Goal: Task Accomplishment & Management: Use online tool/utility

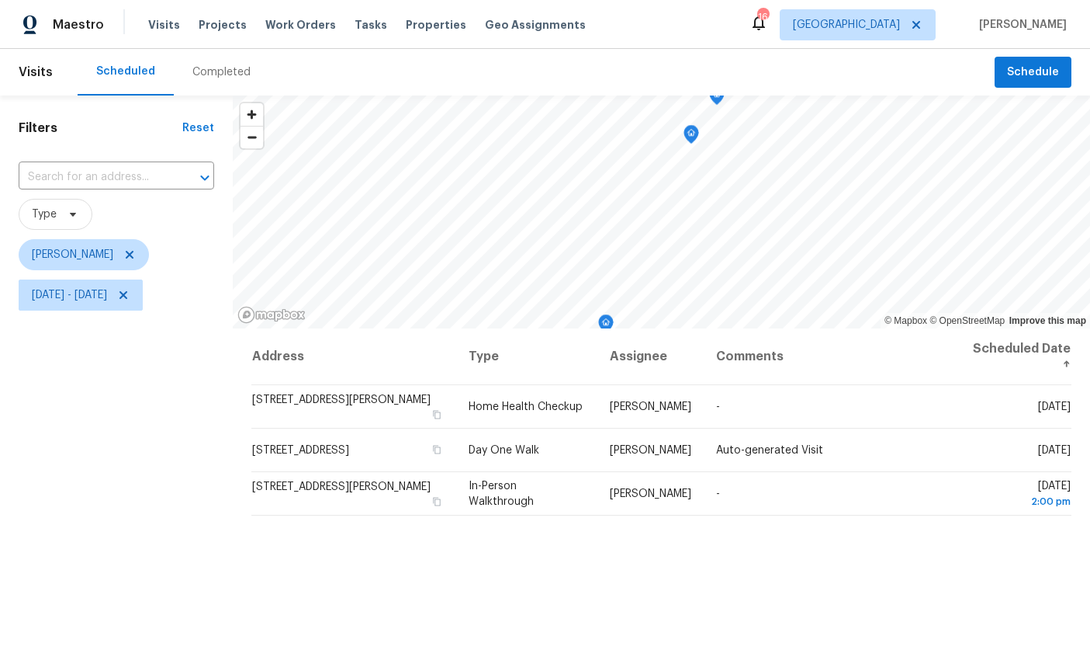
click at [624, 653] on div "Address Type Assignee Comments Scheduled Date ↑ [STREET_ADDRESS][PERSON_NAME] H…" at bounding box center [662, 593] width 858 height 531
click at [693, 136] on icon "Map marker" at bounding box center [691, 134] width 5 height 4
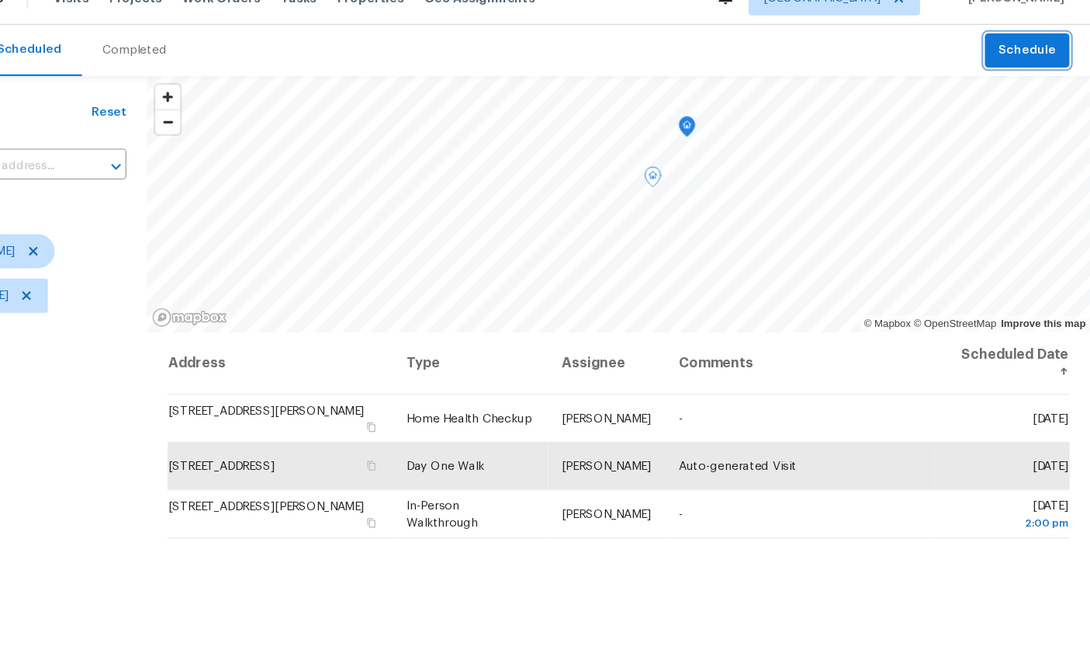
click at [1007, 63] on span "Schedule" at bounding box center [1033, 72] width 52 height 19
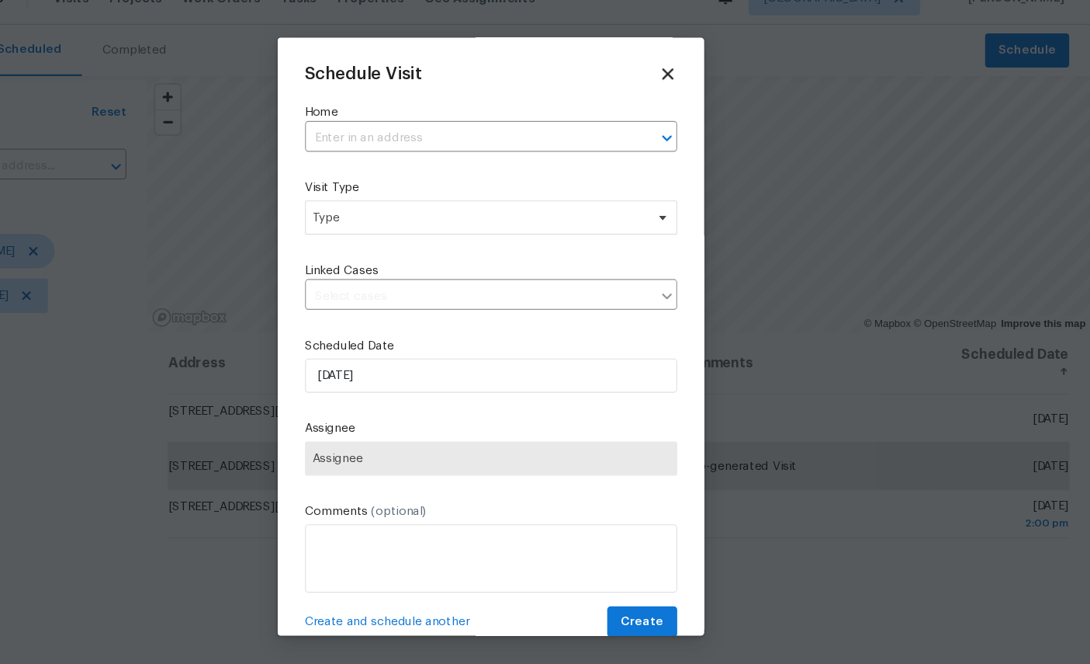
click at [387, 140] on input "text" at bounding box center [523, 152] width 295 height 24
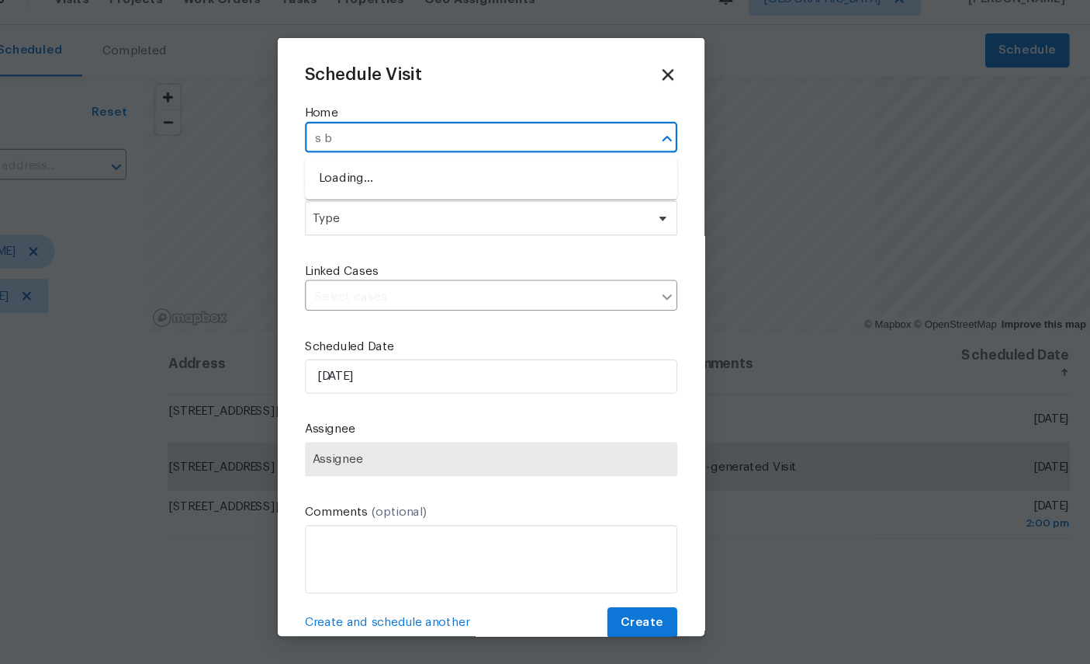
type input "s be"
click at [403, 201] on li "[STREET_ADDRESS]" at bounding box center [545, 214] width 338 height 26
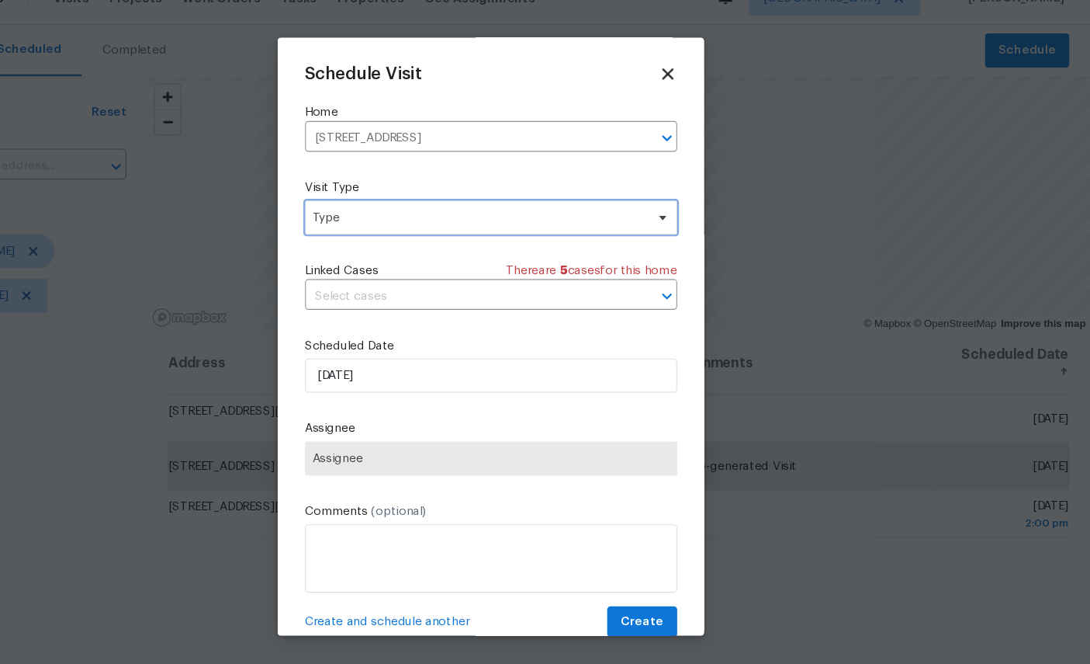
click at [416, 217] on span "Type" at bounding box center [534, 225] width 302 height 16
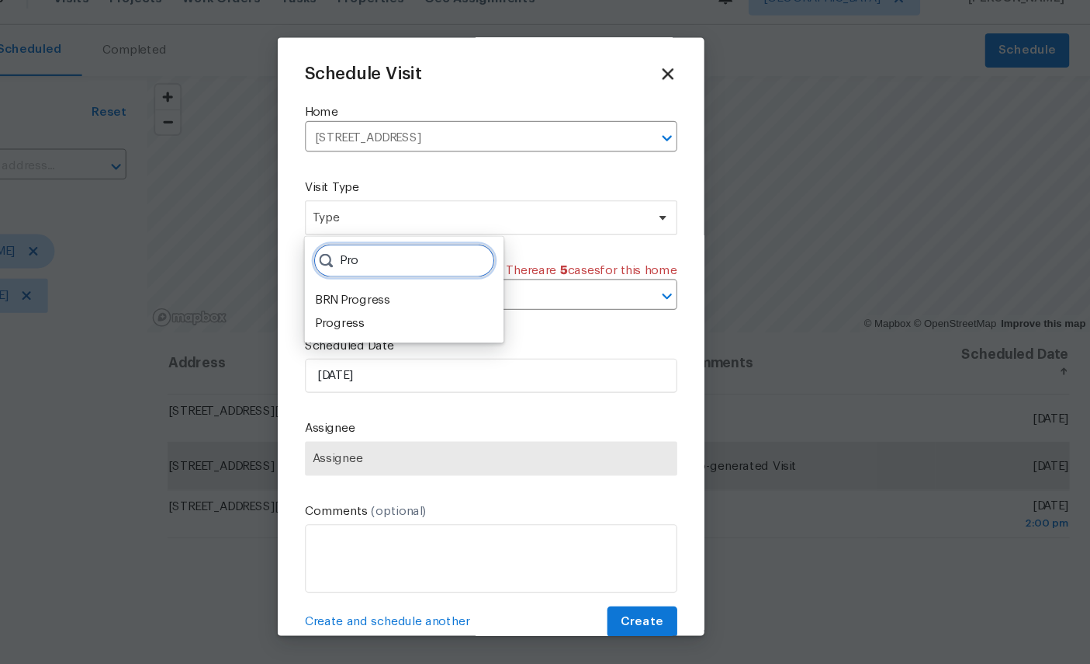
type input "Pro"
click at [386, 313] on div "Progress" at bounding box center [408, 321] width 45 height 16
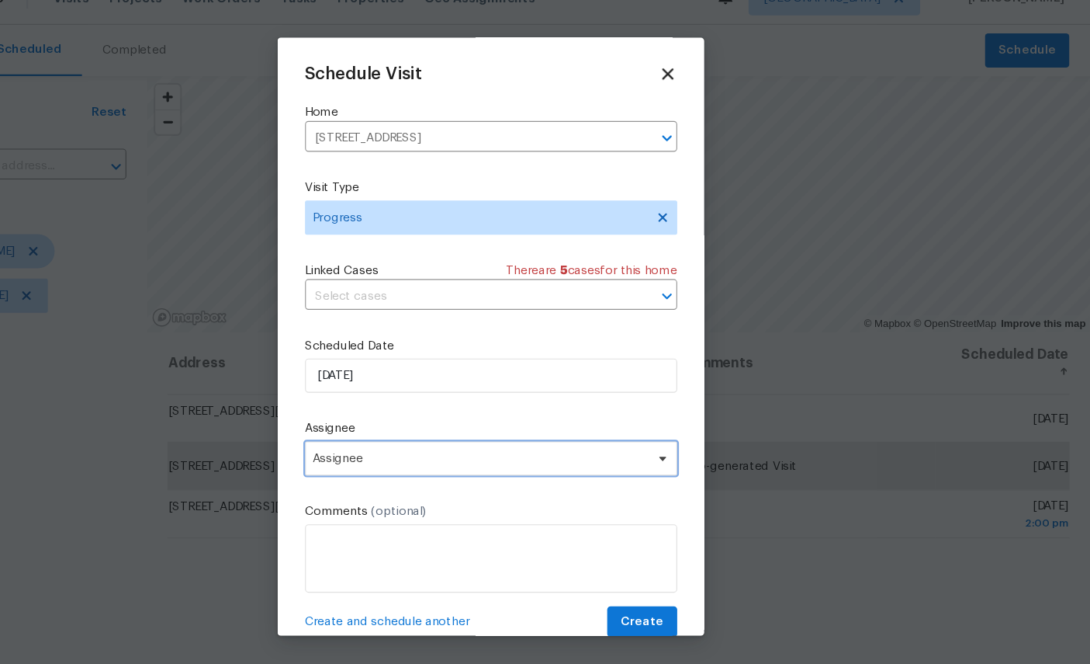
click at [405, 437] on span "Assignee" at bounding box center [535, 443] width 304 height 12
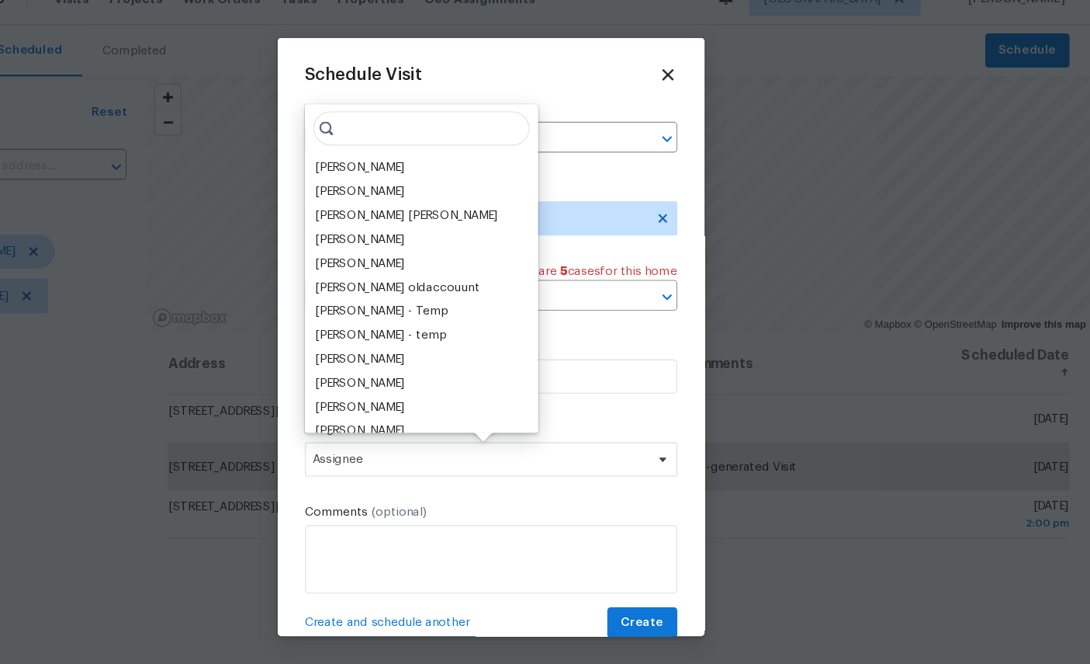
click at [386, 171] on div "[PERSON_NAME]" at bounding box center [426, 179] width 81 height 16
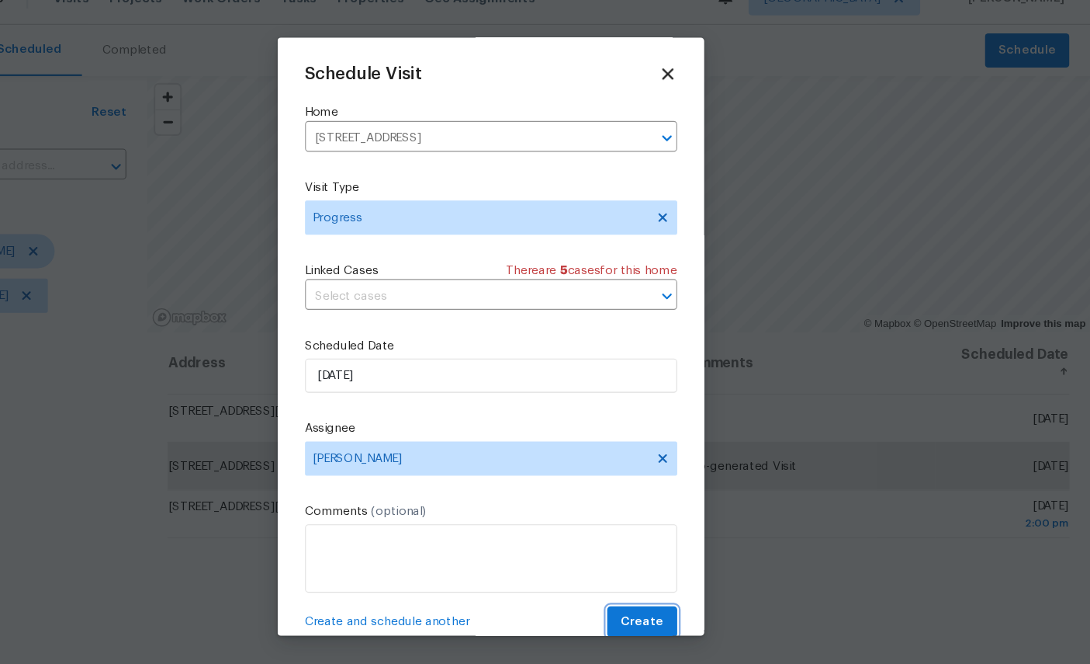
click at [664, 582] on span "Create" at bounding box center [683, 591] width 39 height 19
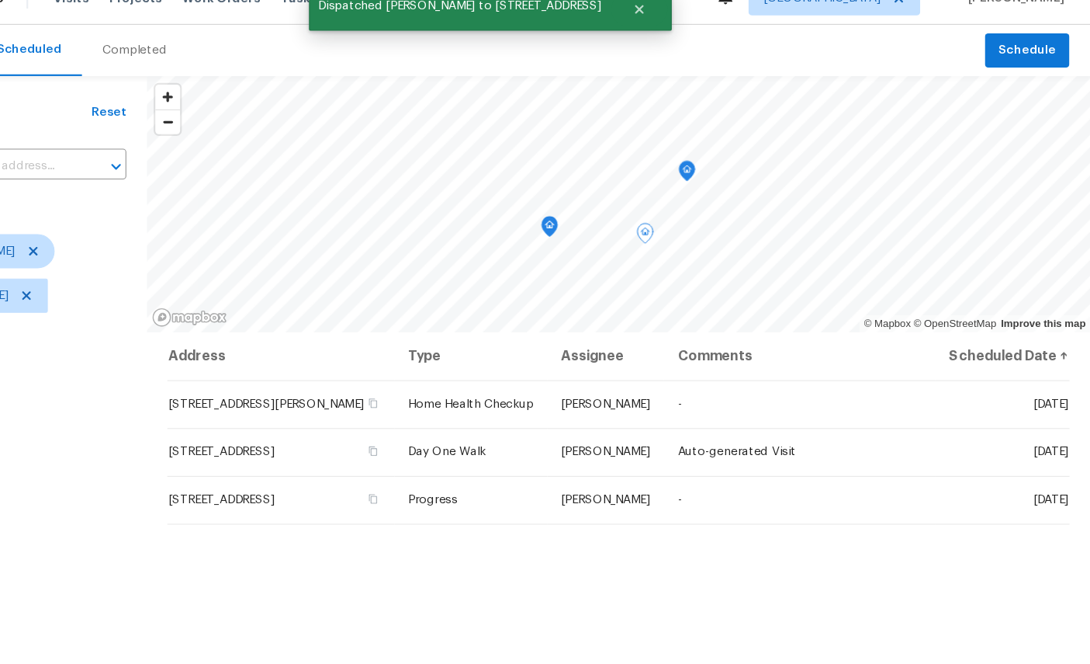
click at [717, 173] on icon "Map marker" at bounding box center [724, 182] width 14 height 18
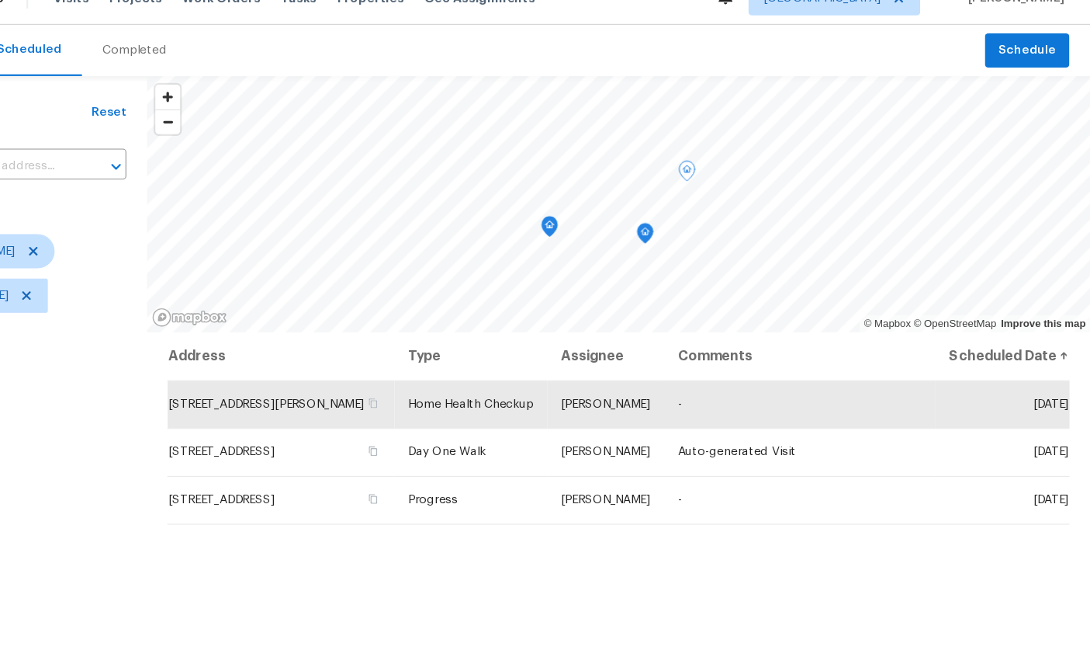
click at [597, 230] on icon "Map marker" at bounding box center [599, 232] width 5 height 4
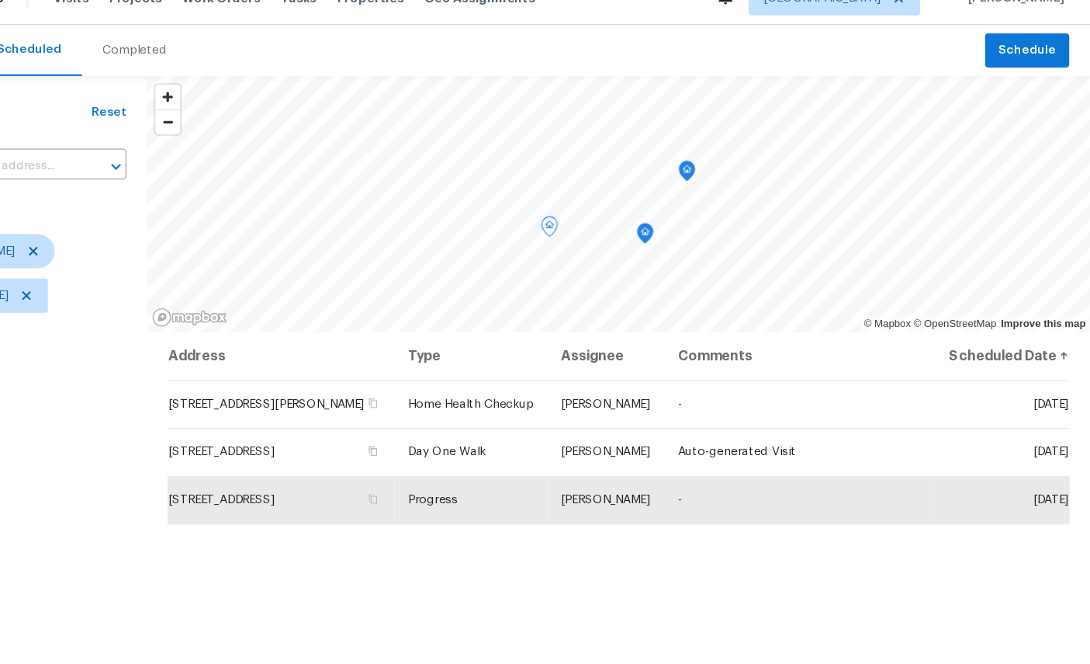
click at [679, 230] on icon "Map marker" at bounding box center [686, 239] width 14 height 18
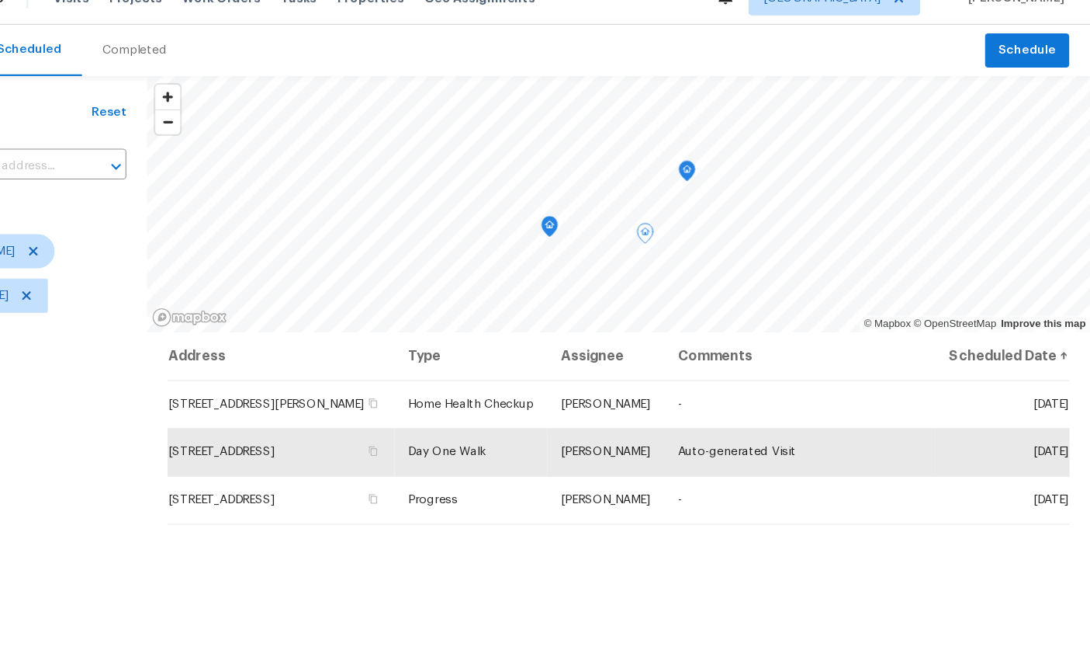
click at [592, 224] on icon "Map marker" at bounding box center [599, 233] width 14 height 18
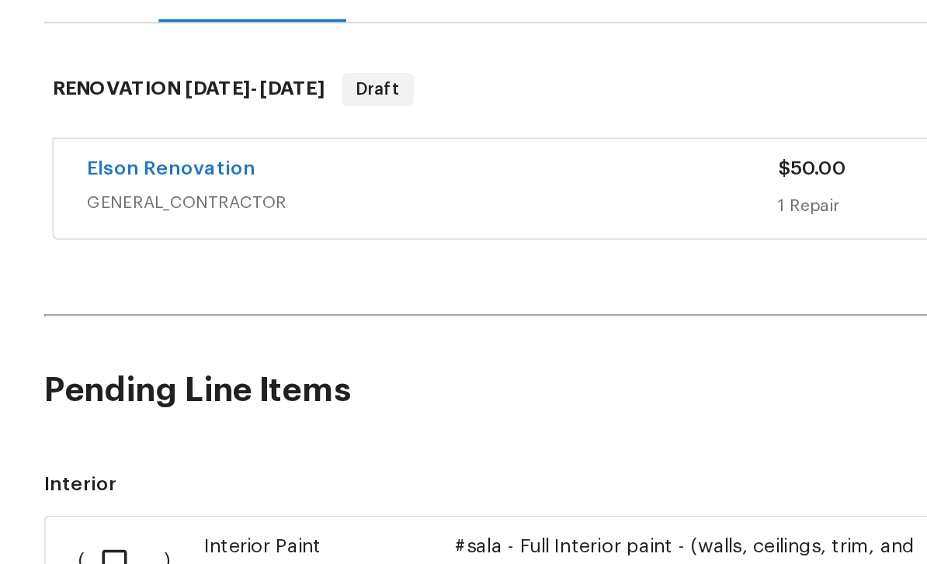
scroll to position [158, 0]
